Goal: Task Accomplishment & Management: Manage account settings

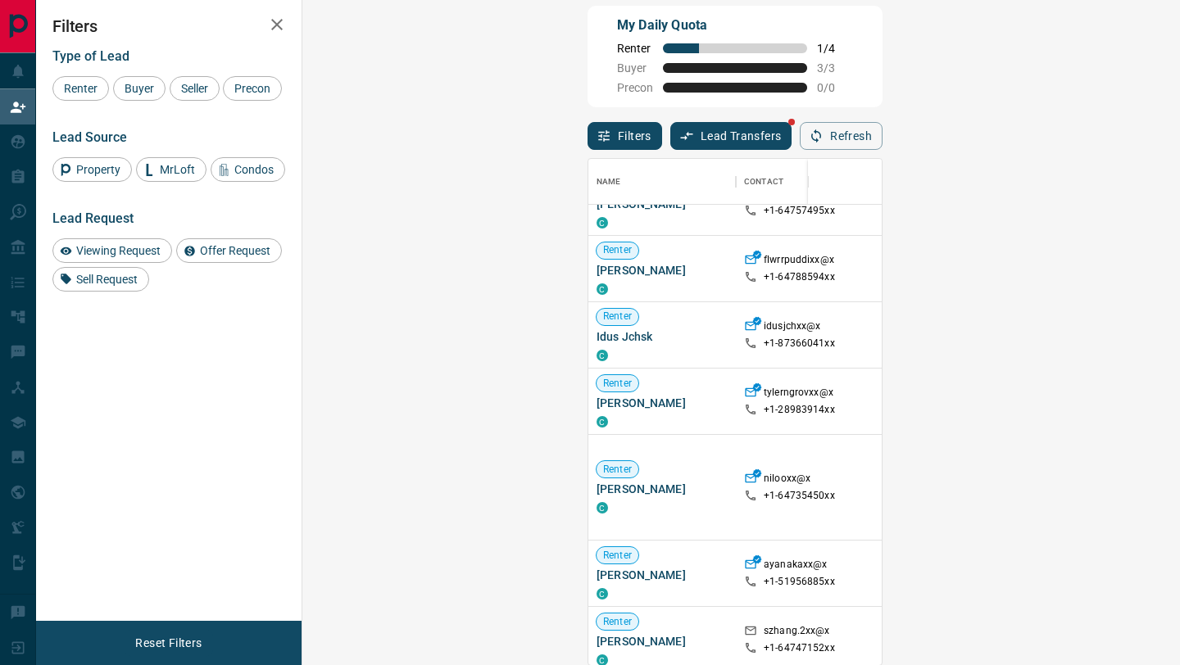
scroll to position [249, 0]
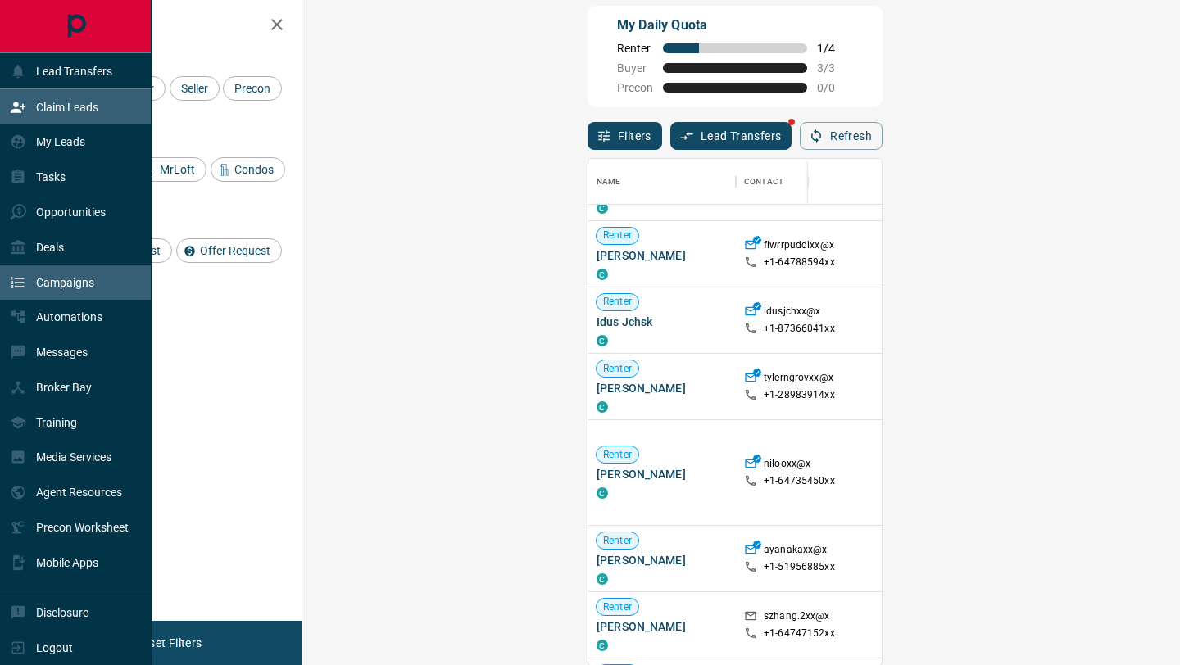
click at [87, 273] on div "Campaigns" at bounding box center [52, 282] width 84 height 27
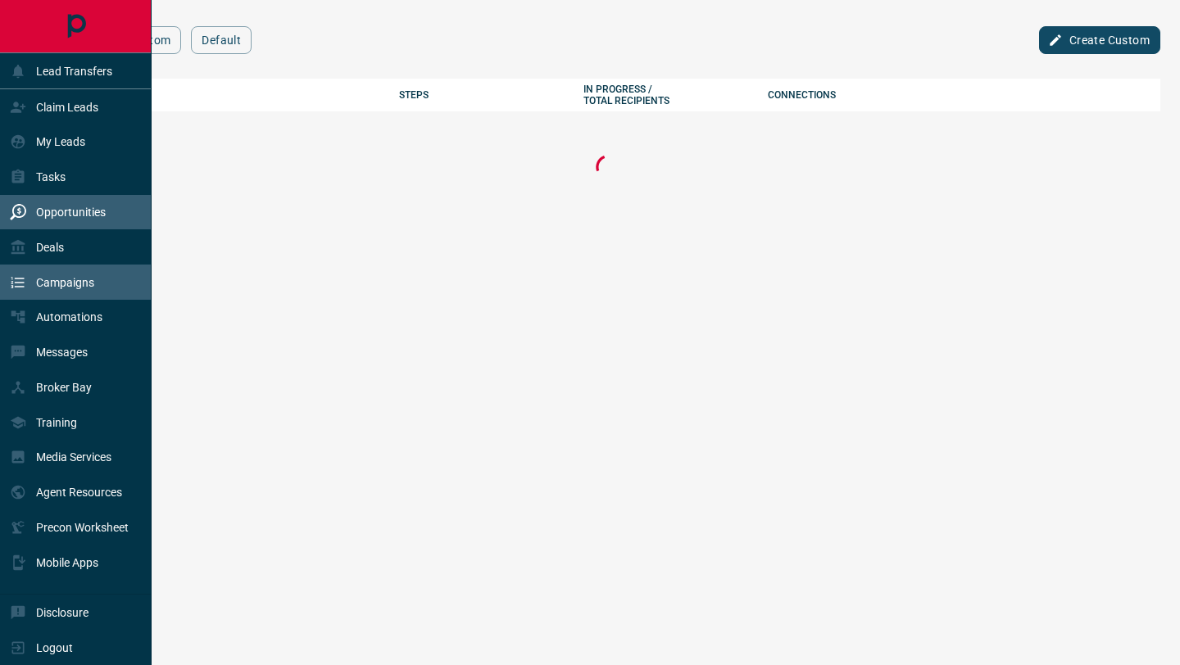
click at [83, 203] on div "Opportunities" at bounding box center [58, 212] width 96 height 27
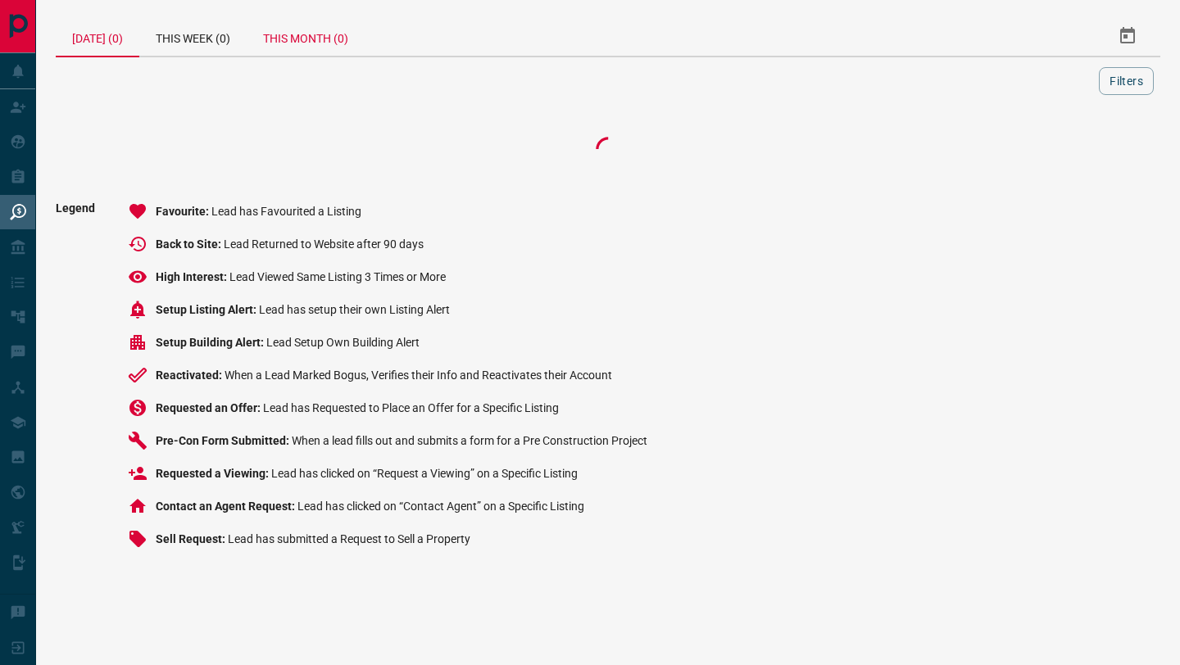
click at [310, 47] on div "This Month (0)" at bounding box center [306, 35] width 118 height 39
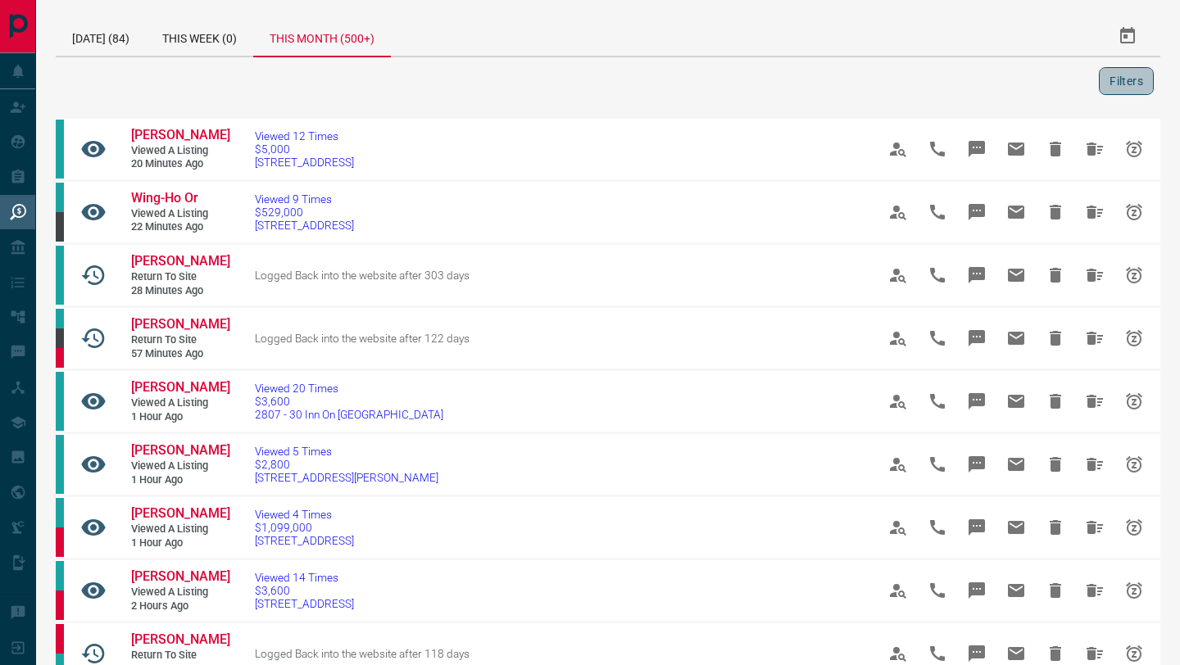
click at [1115, 71] on button "Filters" at bounding box center [1126, 81] width 55 height 28
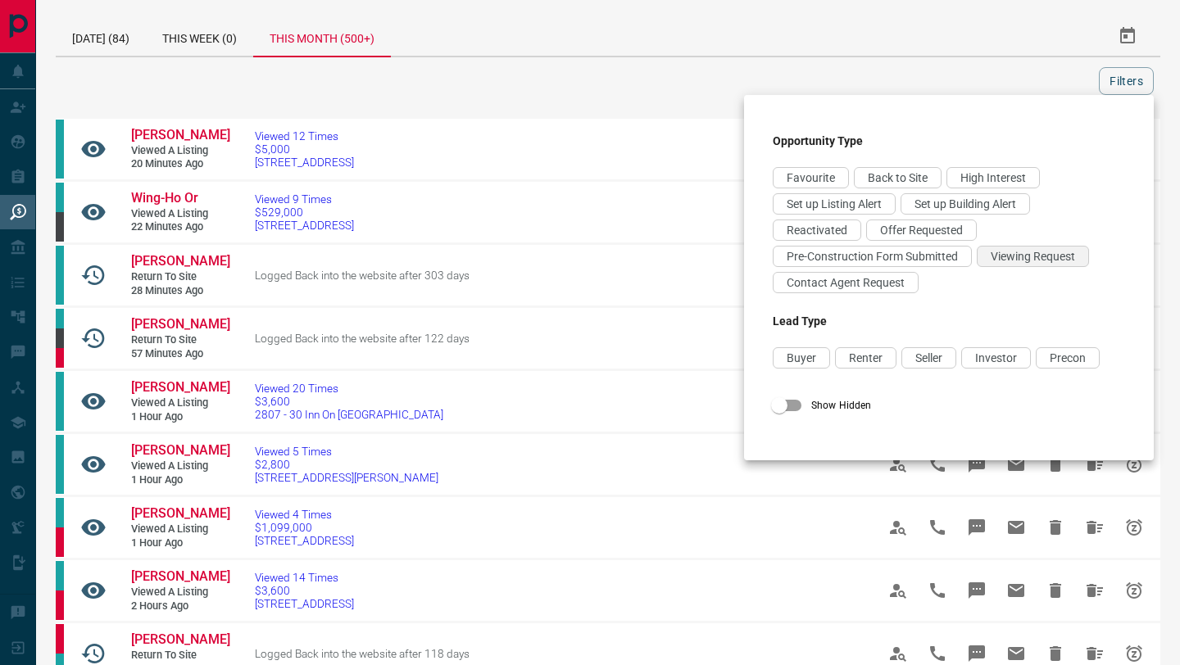
click at [1060, 256] on span "Viewing Request" at bounding box center [1033, 256] width 84 height 13
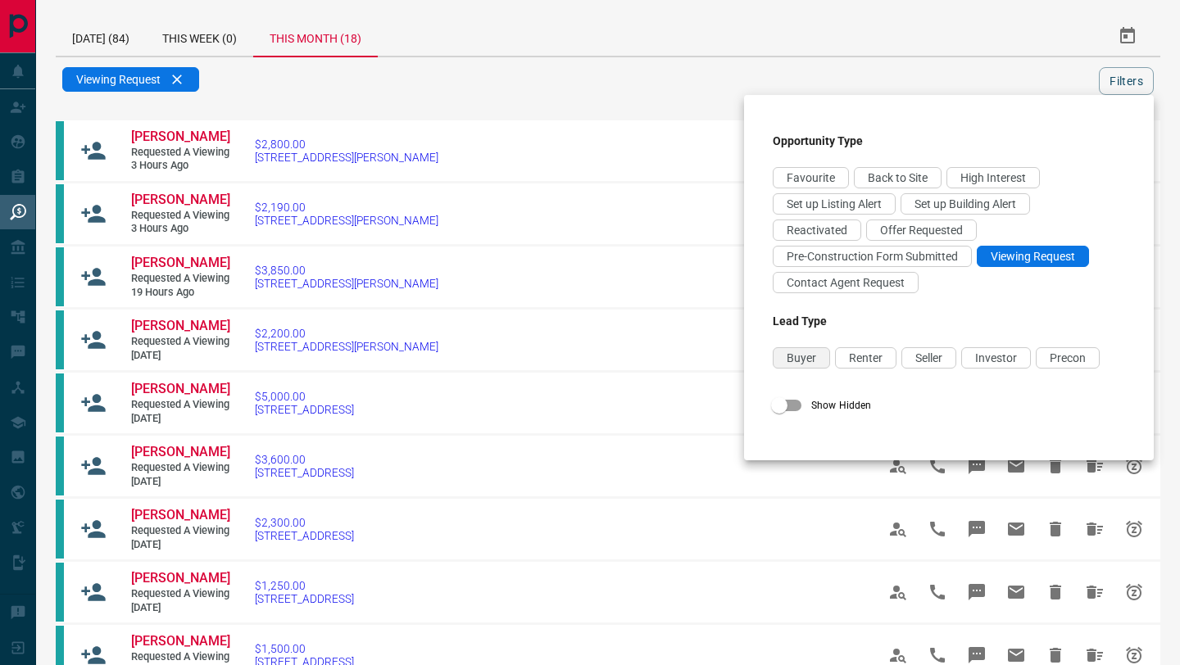
click at [810, 358] on span "Buyer" at bounding box center [801, 358] width 29 height 13
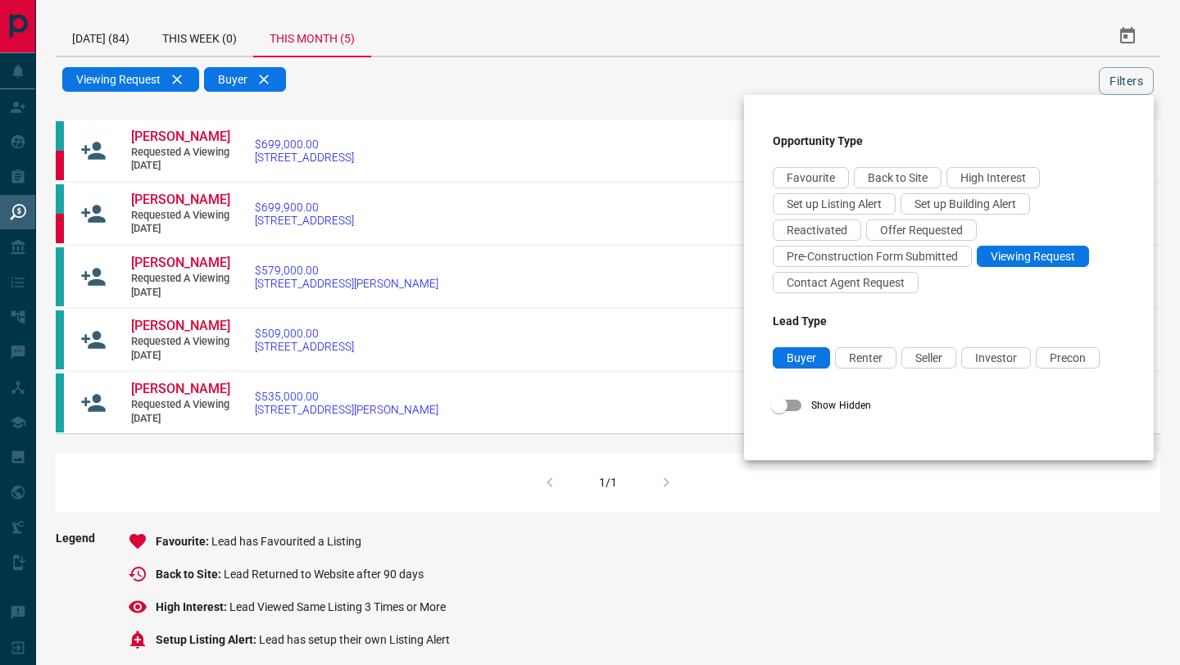
click at [478, 33] on div at bounding box center [590, 332] width 1180 height 665
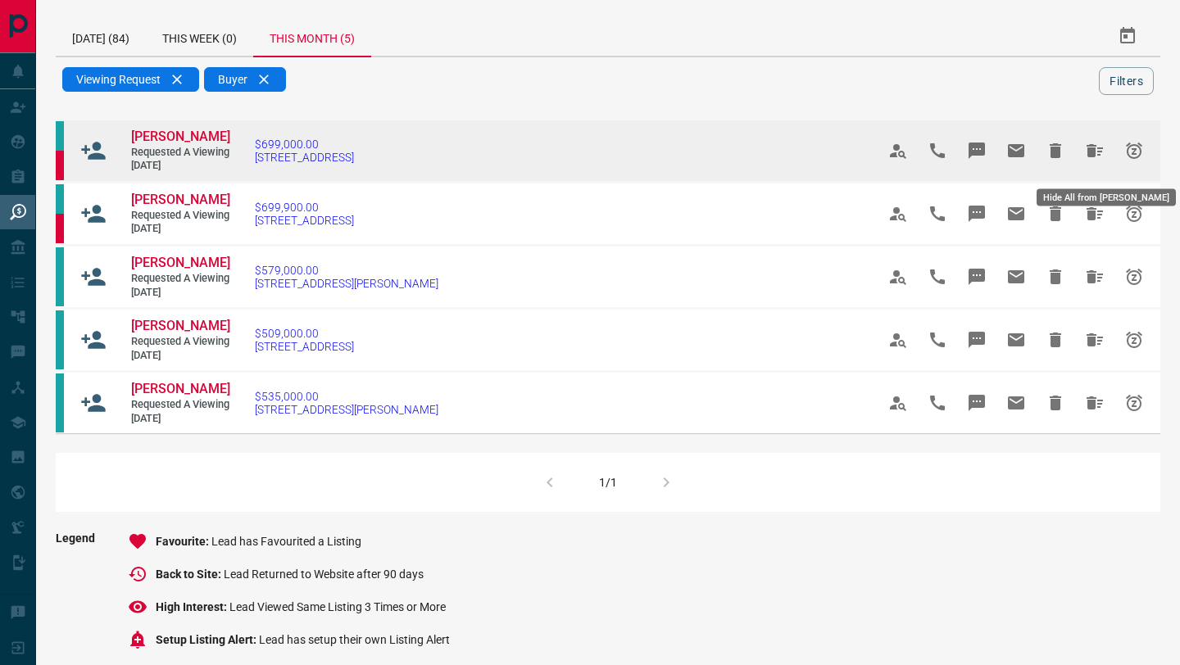
click at [1097, 157] on icon "Hide All from Manjot Saini" at bounding box center [1094, 150] width 16 height 13
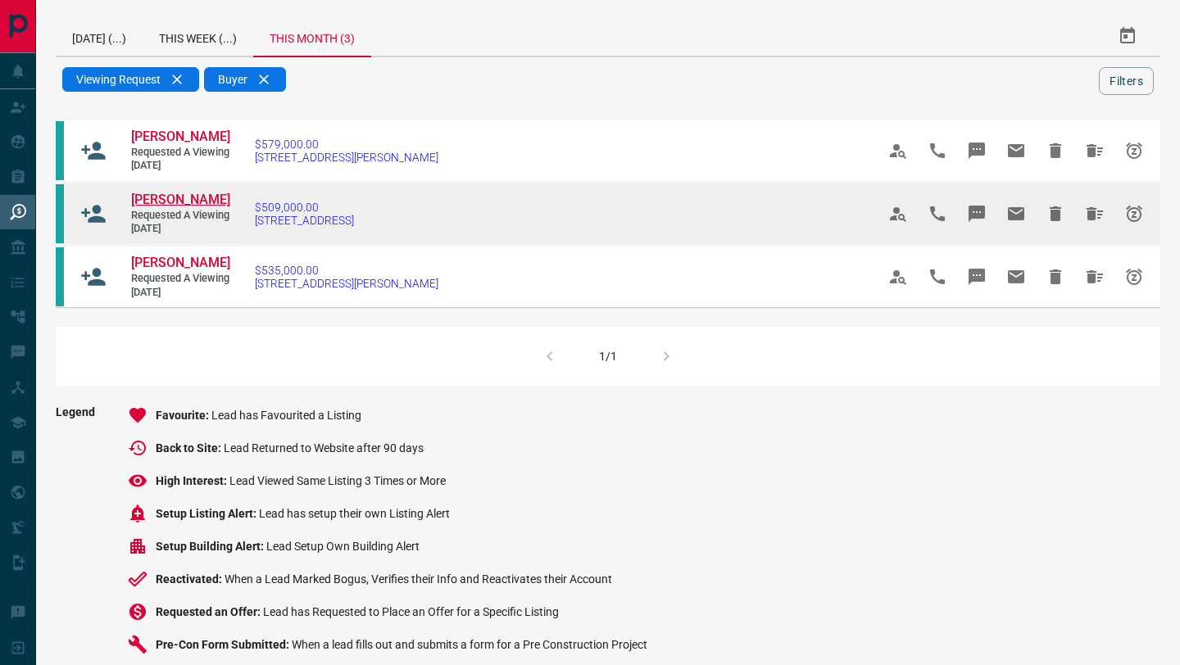
click at [157, 207] on span "[PERSON_NAME]" at bounding box center [180, 200] width 99 height 16
click at [1096, 224] on icon "Hide All from Tammy Wang" at bounding box center [1095, 214] width 20 height 20
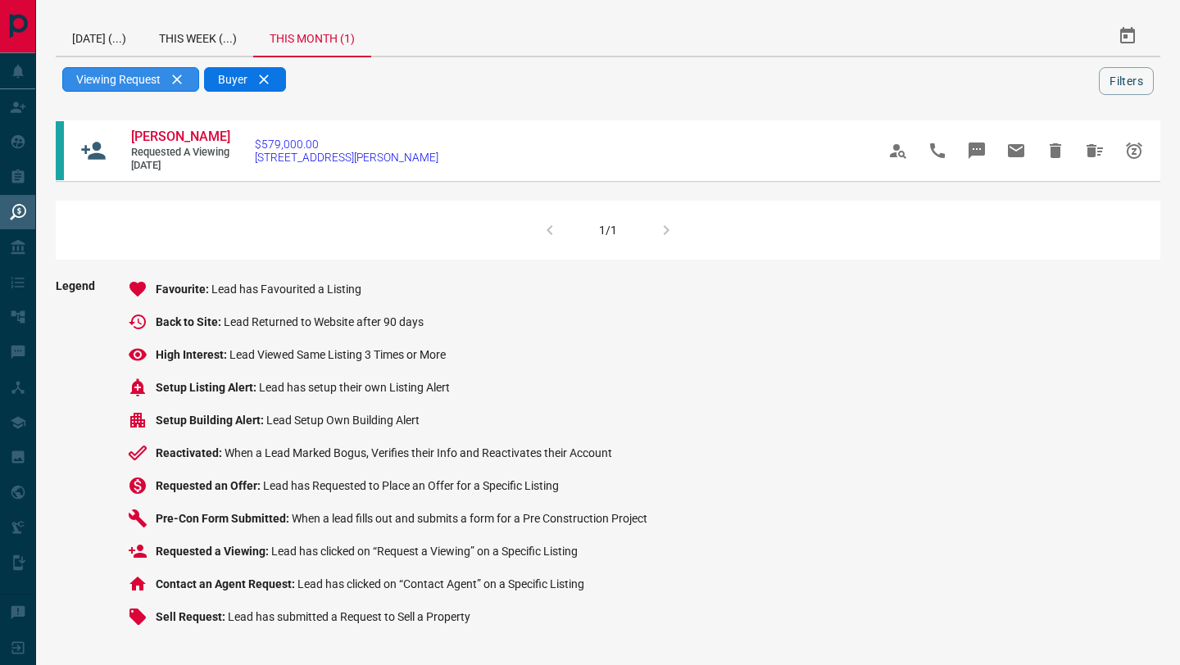
click at [185, 71] on div "Viewing Request" at bounding box center [130, 79] width 137 height 25
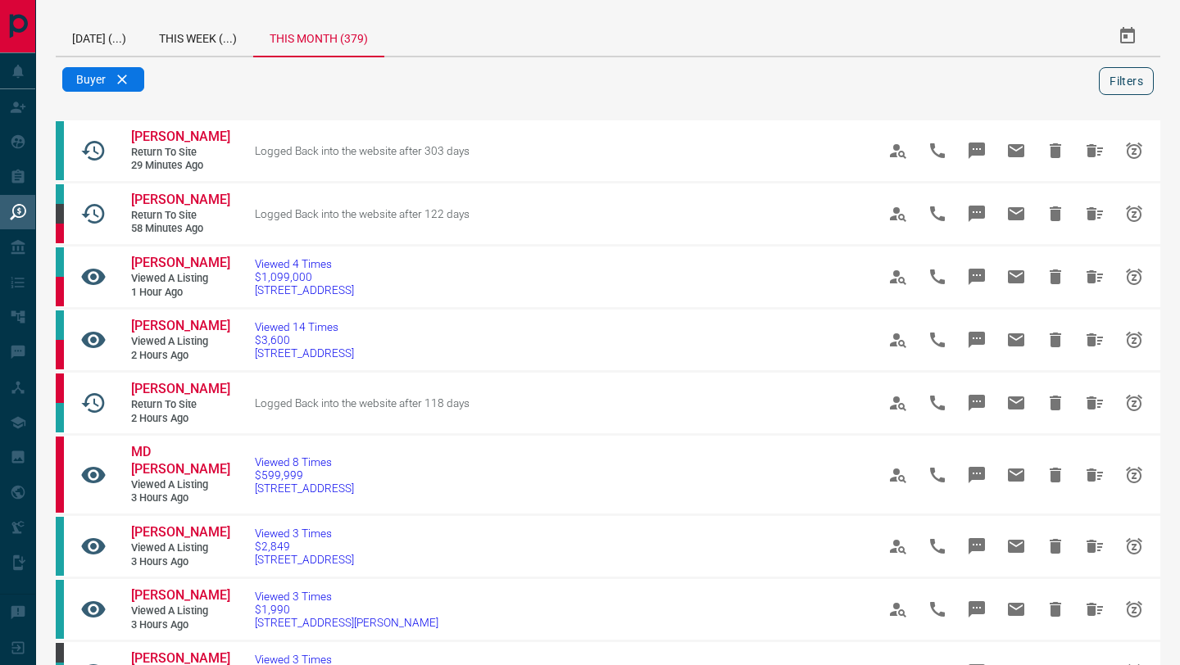
click at [1125, 81] on button "Filters" at bounding box center [1126, 81] width 55 height 28
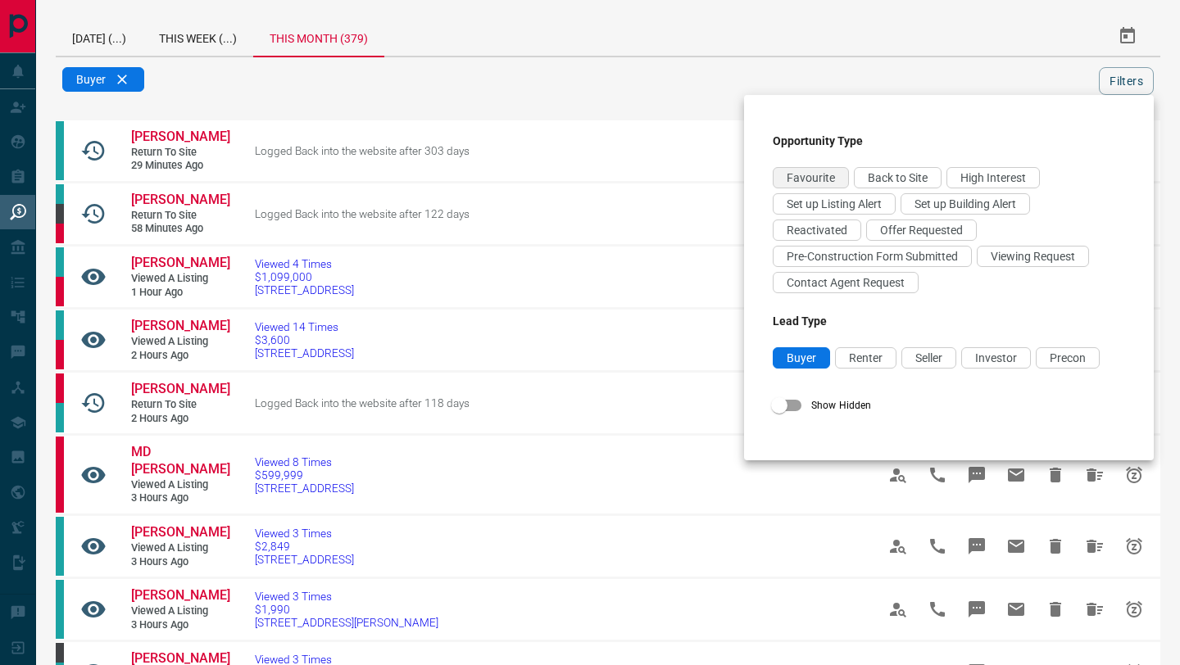
click at [814, 170] on div "Favourite" at bounding box center [811, 177] width 76 height 21
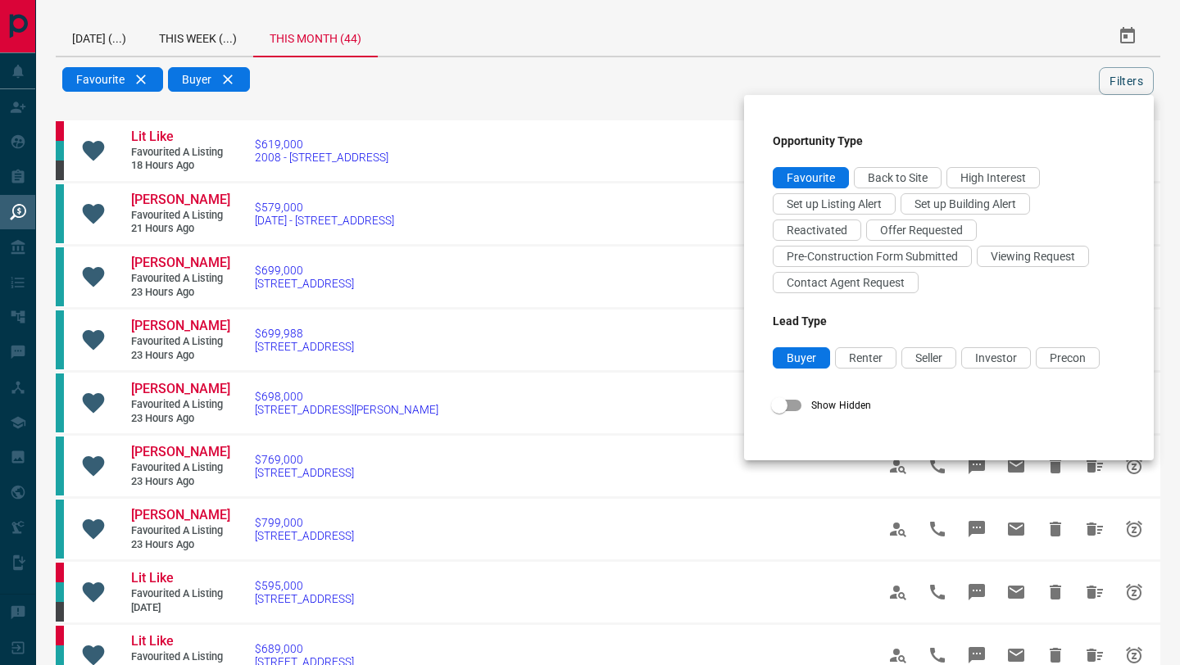
click at [738, 67] on div at bounding box center [590, 332] width 1180 height 665
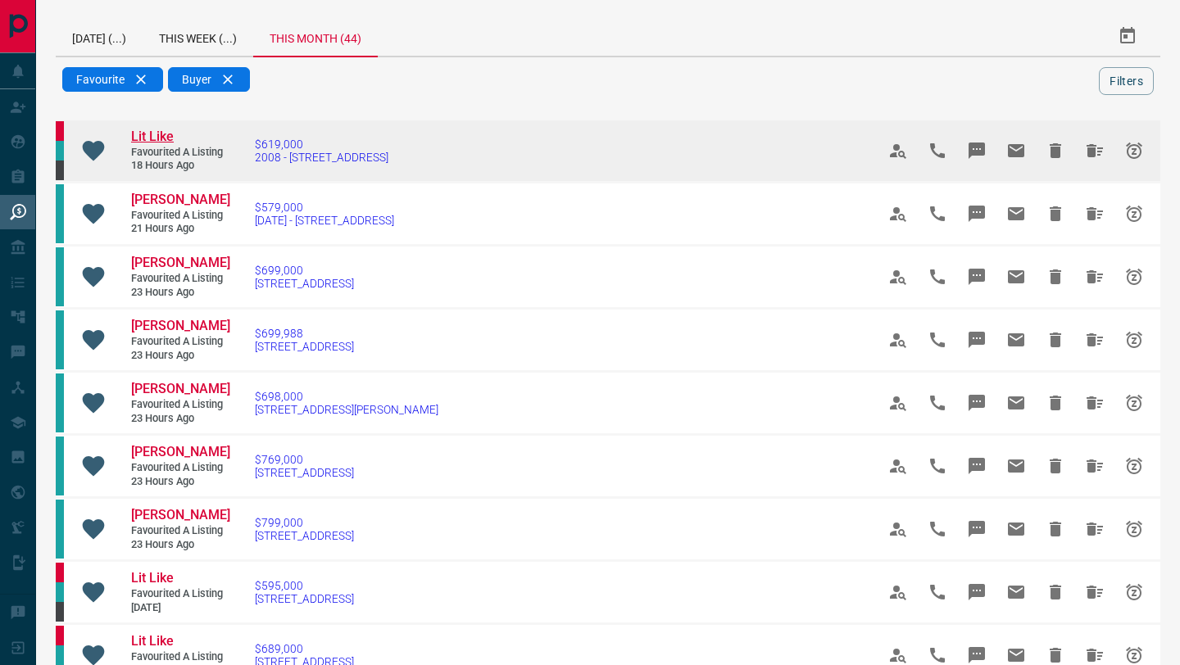
click at [143, 136] on span "Lit Like" at bounding box center [152, 137] width 43 height 16
click at [1086, 148] on icon "Hide All from Lit Like" at bounding box center [1095, 151] width 20 height 20
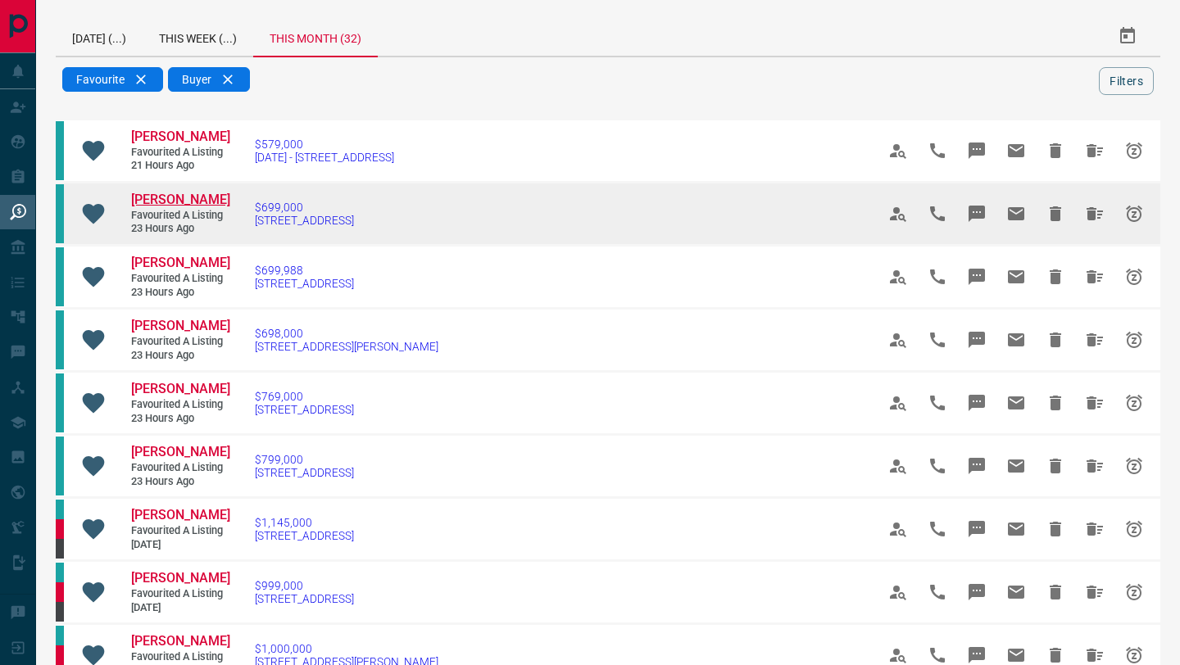
click at [165, 207] on span "[PERSON_NAME]" at bounding box center [180, 200] width 99 height 16
click at [1091, 224] on icon "Hide All from Kevin Huang" at bounding box center [1095, 214] width 20 height 20
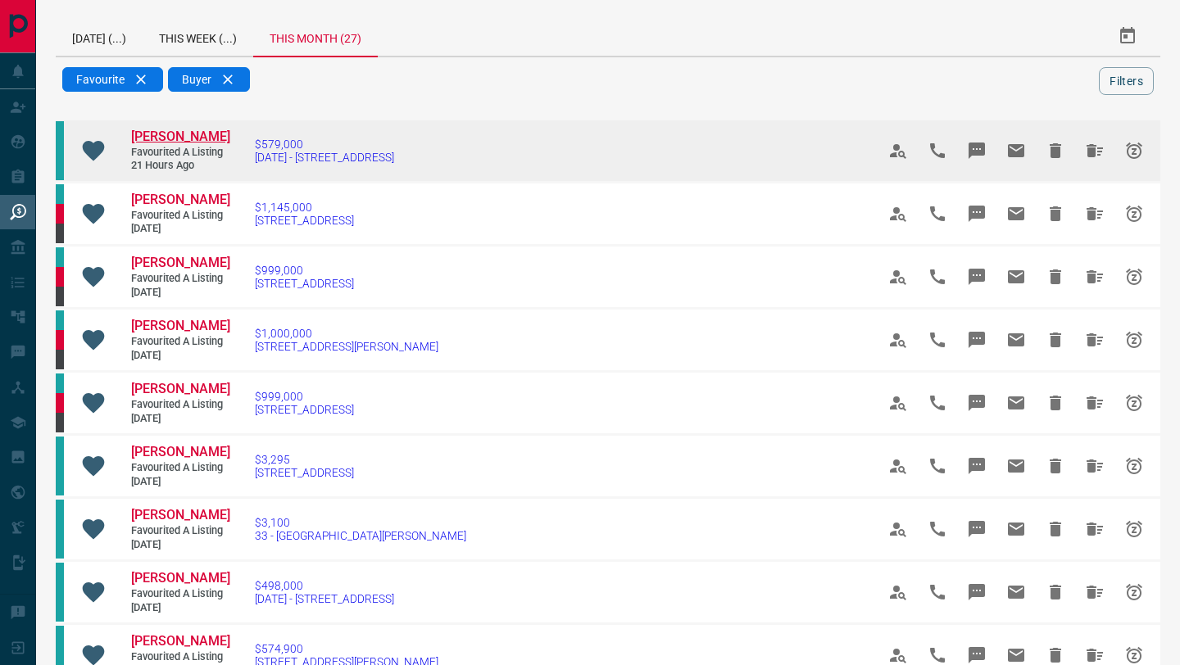
click at [150, 144] on span "[PERSON_NAME]" at bounding box center [180, 137] width 99 height 16
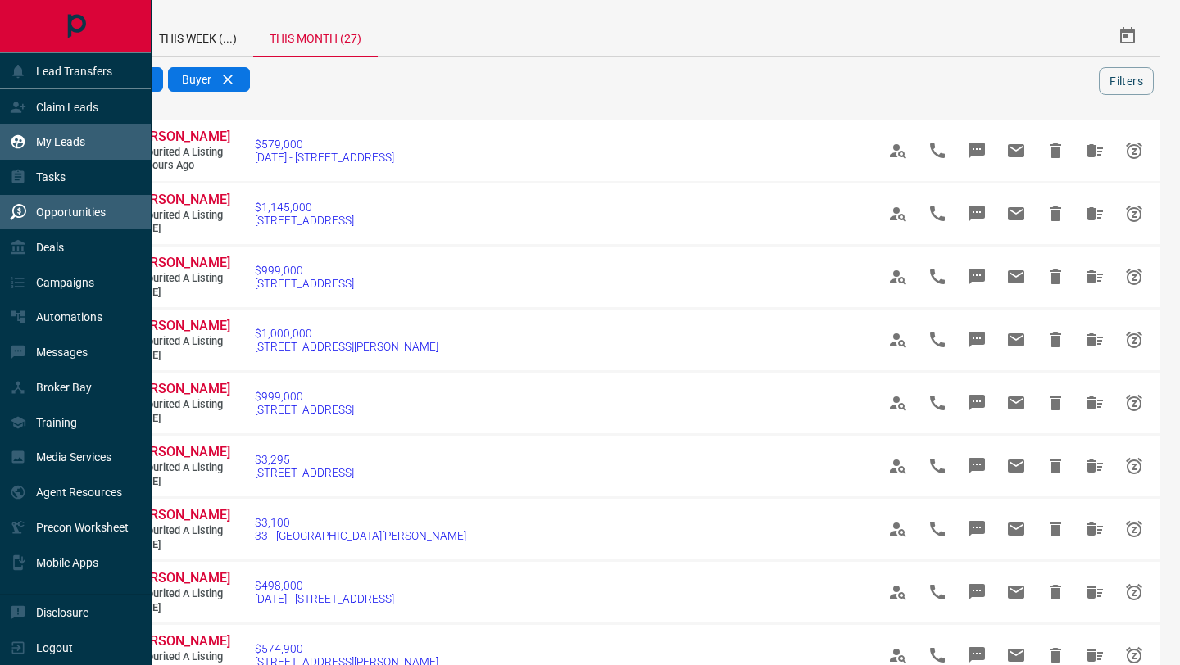
click at [29, 141] on div "My Leads" at bounding box center [47, 142] width 75 height 27
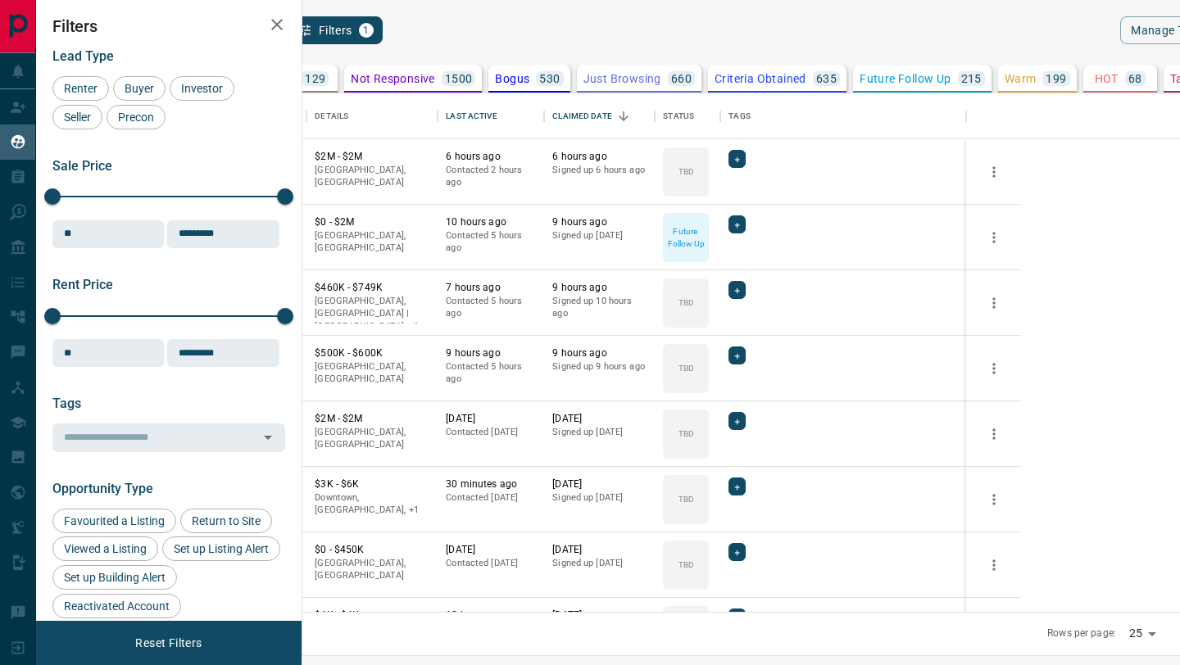
scroll to position [519, 870]
click at [278, 29] on icon "search button" at bounding box center [268, 30] width 20 height 20
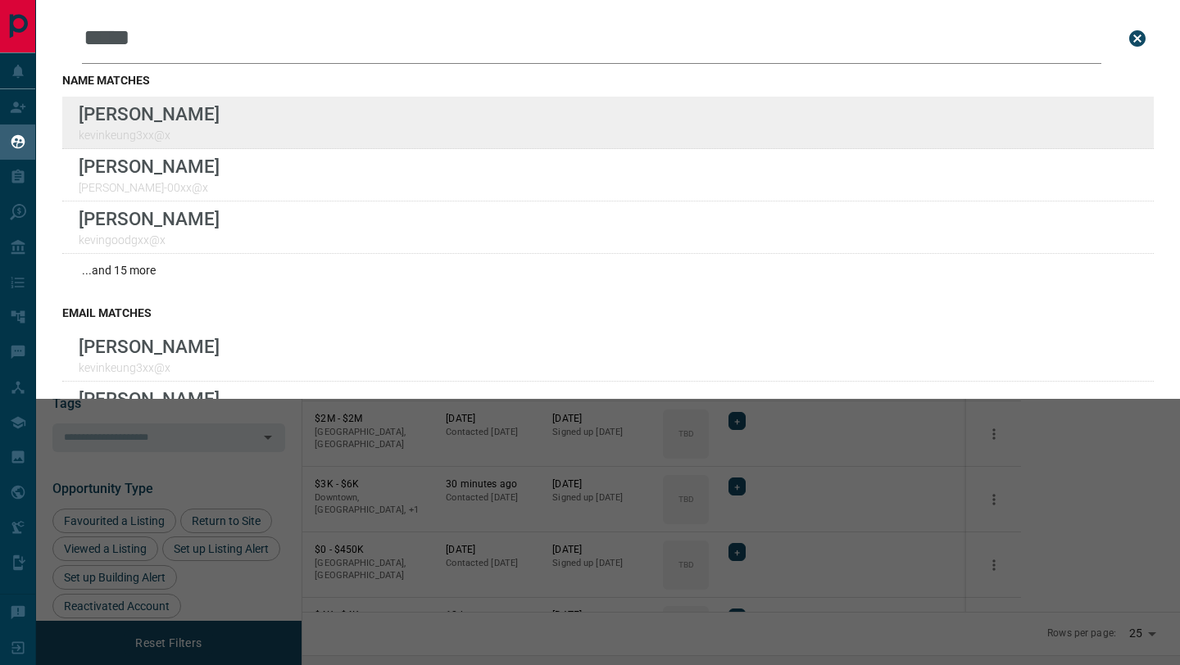
type input "*****"
click at [0, 0] on div "Lead Transfers Claim Leads My Leads Tasks Opportunities Deals Campaigns Automat…" at bounding box center [590, 322] width 1180 height 645
